Goal: Task Accomplishment & Management: Manage account settings

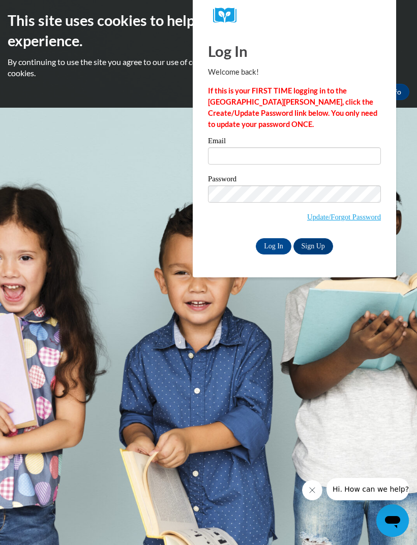
click at [306, 488] on button "Close message from company" at bounding box center [312, 490] width 20 height 20
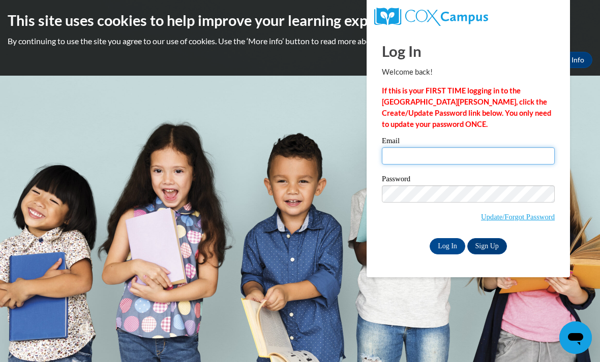
click at [416, 160] on input "Email" at bounding box center [468, 155] width 173 height 17
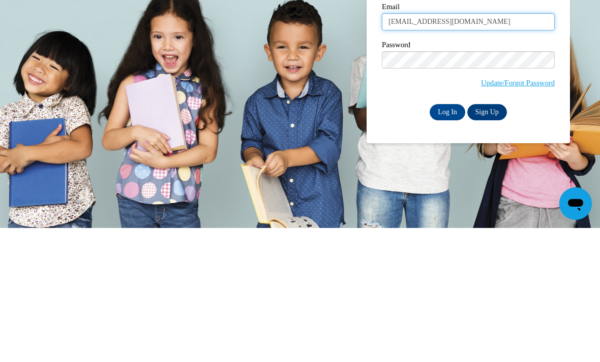
type input "[EMAIL_ADDRESS][DOMAIN_NAME]"
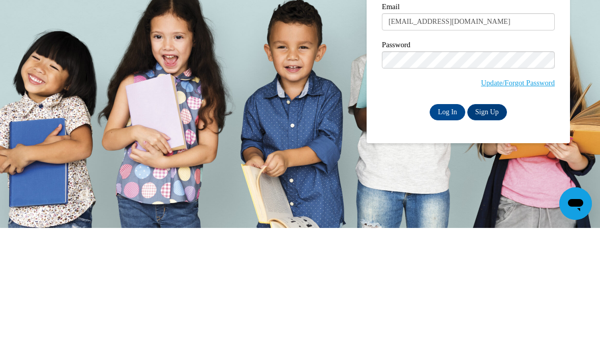
click at [416, 238] on input "Log In" at bounding box center [448, 246] width 36 height 16
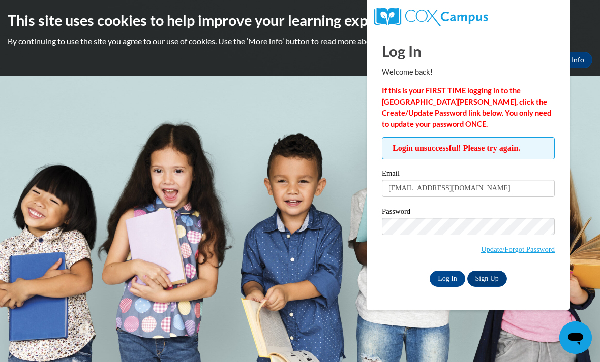
click at [544, 250] on link "Update/Forgot Password" at bounding box center [518, 250] width 74 height 8
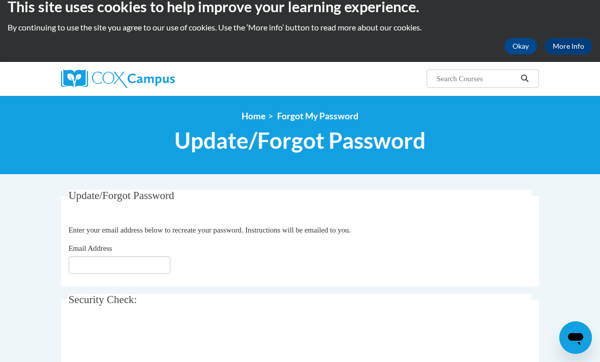
scroll to position [63, 0]
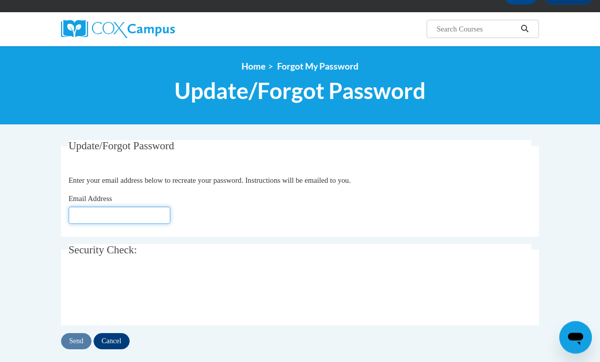
click at [126, 215] on input "Email Address" at bounding box center [120, 215] width 102 height 17
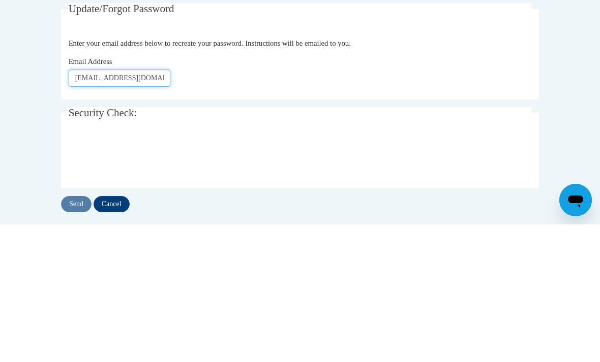
type input "Keyannaholt@yahoo.com"
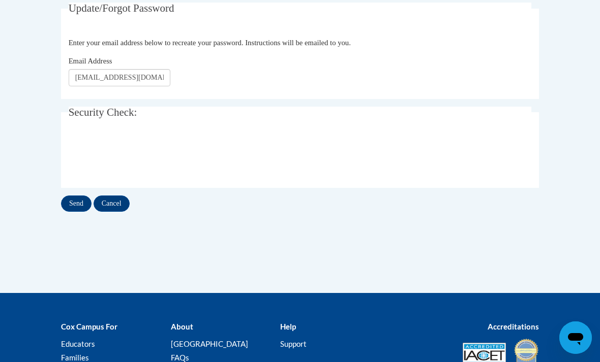
click at [70, 207] on input "Send" at bounding box center [76, 204] width 31 height 16
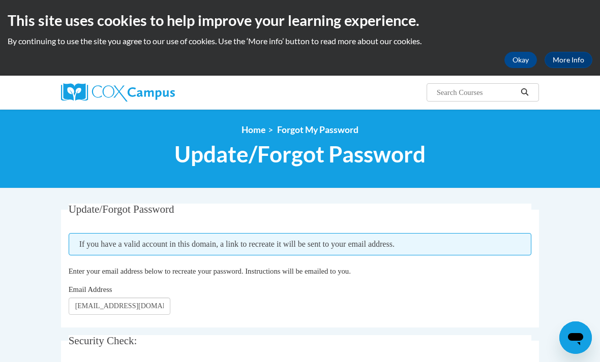
click at [140, 90] on img at bounding box center [118, 92] width 114 height 18
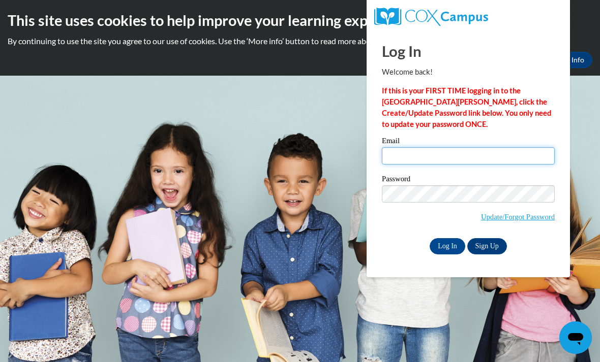
click at [497, 155] on input "Email" at bounding box center [468, 155] width 173 height 17
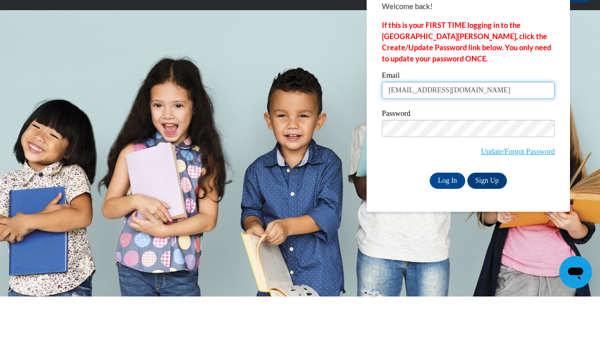
type input "keyannaholt@yahoo.com"
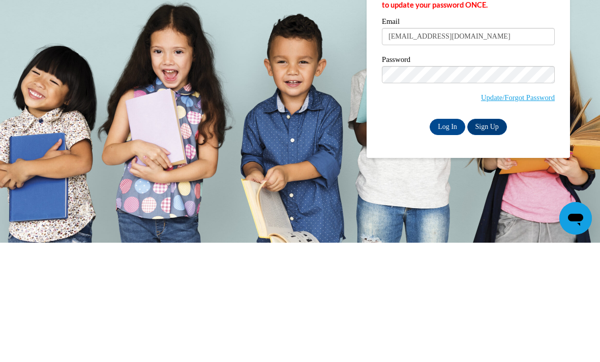
click at [449, 238] on input "Log In" at bounding box center [448, 246] width 36 height 16
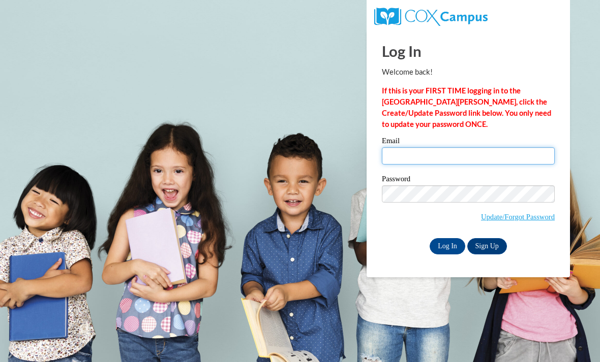
click at [426, 148] on input "Email" at bounding box center [468, 155] width 173 height 17
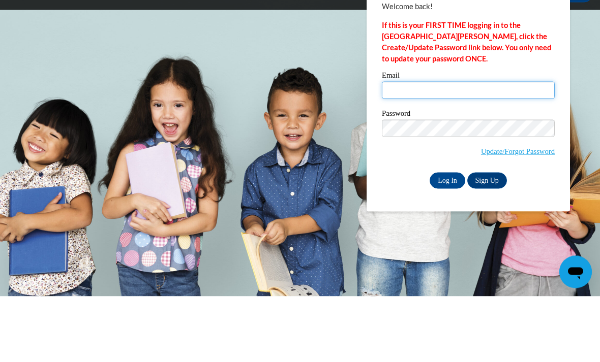
type input "w"
type input "keyannaholt@yahoo.com"
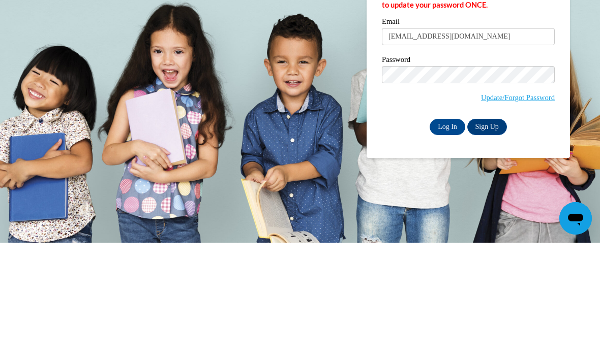
click at [443, 238] on input "Log In" at bounding box center [448, 246] width 36 height 16
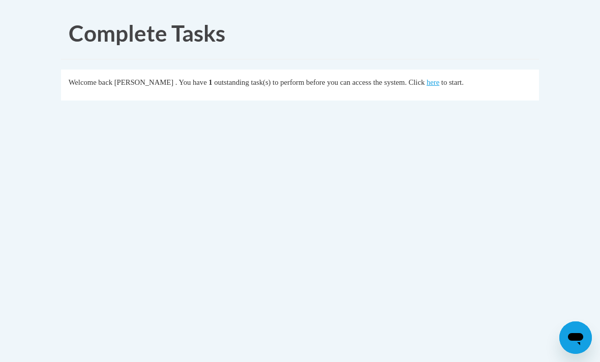
click at [427, 78] on link "here" at bounding box center [433, 82] width 13 height 8
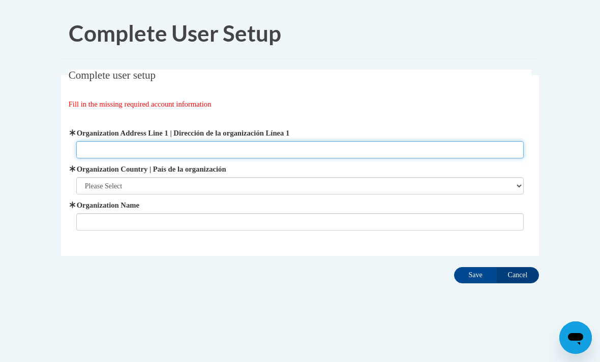
click at [321, 150] on input "Organization Address Line 1 | Dirección de la organización Línea 1" at bounding box center [300, 149] width 448 height 17
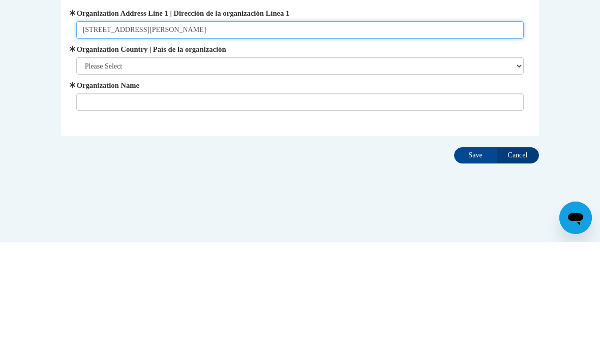
type input "350 Eva davis way SE Atlanta ga 30317"
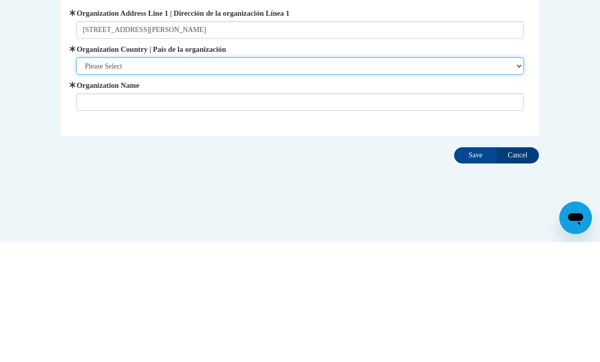
click at [254, 177] on select "Please Select United States | Estados Unidos Outside of the United States | Fue…" at bounding box center [300, 185] width 448 height 17
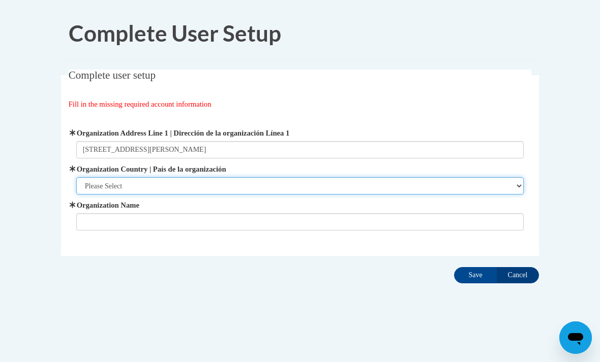
select select "ad49bcad-a171-4b2e-b99c-48b446064914"
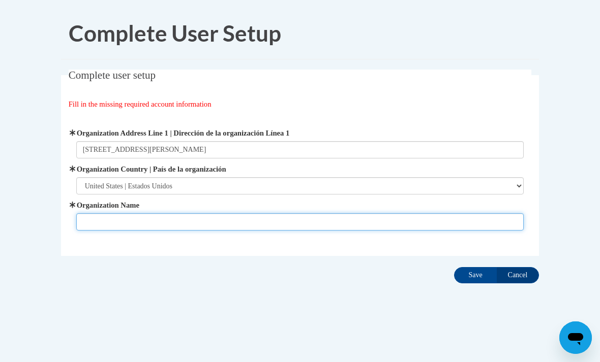
click at [141, 224] on input "Organization Name" at bounding box center [300, 222] width 448 height 17
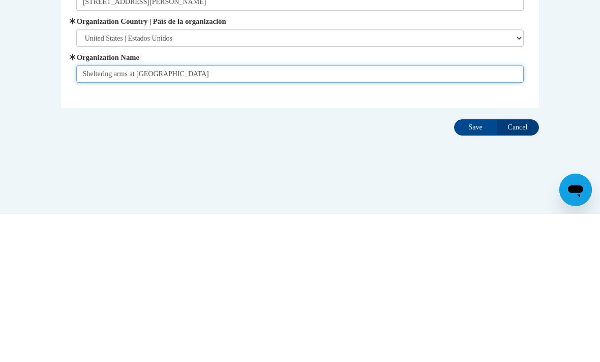
type input "Sheltering arms at east lake"
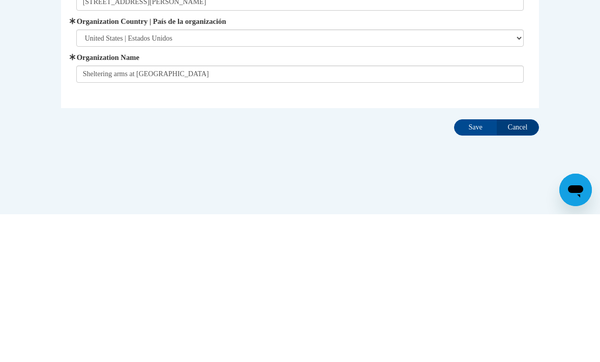
click at [474, 267] on input "Save" at bounding box center [475, 275] width 43 height 16
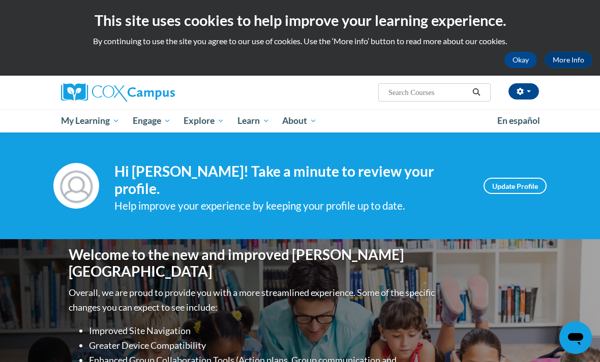
click at [0, 0] on span "My Course Progress" at bounding box center [0, 0] width 0 height 0
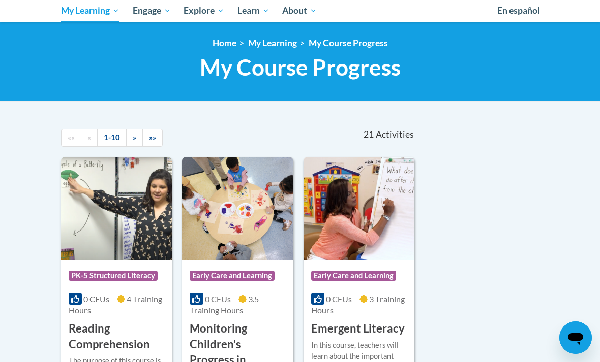
scroll to position [105, 0]
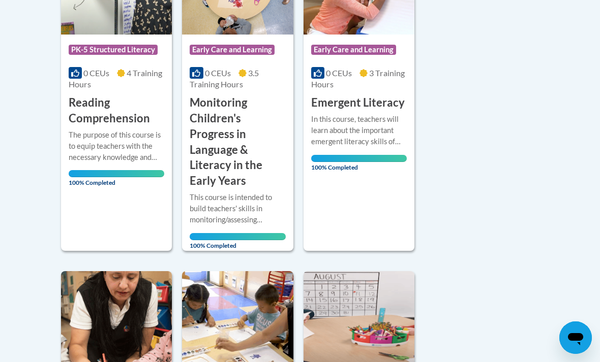
scroll to position [0, 0]
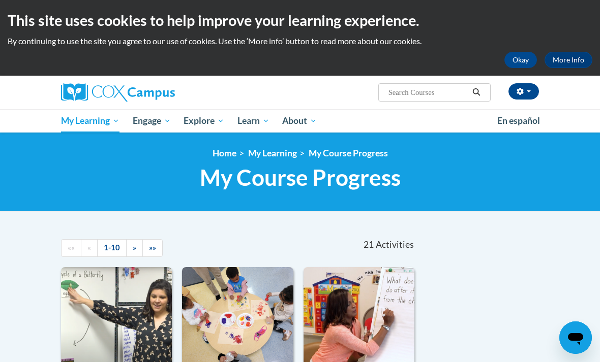
click at [0, 0] on link "My Action Plans" at bounding box center [0, 0] width 0 height 0
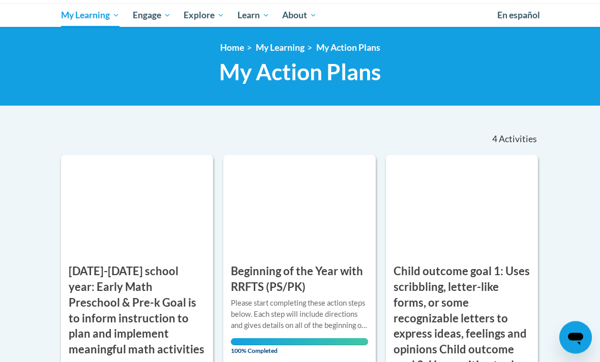
scroll to position [106, 0]
click at [0, 0] on span "My Course Progress" at bounding box center [0, 0] width 0 height 0
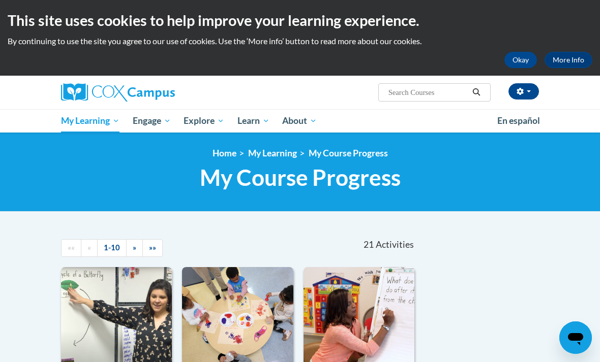
click at [0, 0] on link "My Action Plans" at bounding box center [0, 0] width 0 height 0
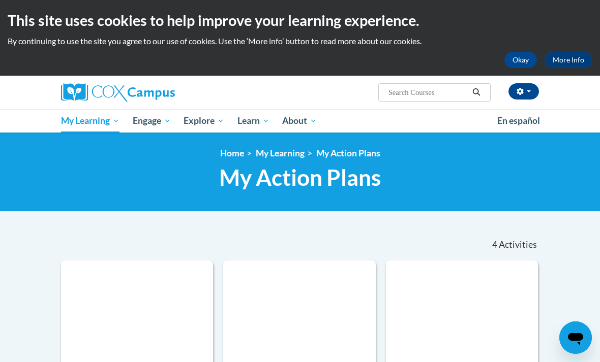
click at [0, 0] on span "My Course Progress" at bounding box center [0, 0] width 0 height 0
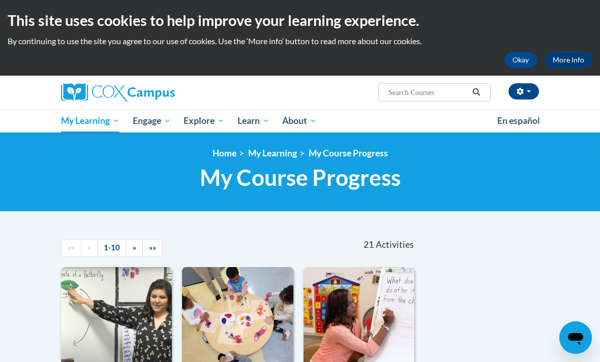
click at [0, 0] on link "My Action Plans" at bounding box center [0, 0] width 0 height 0
